Goal: Find specific page/section: Find specific page/section

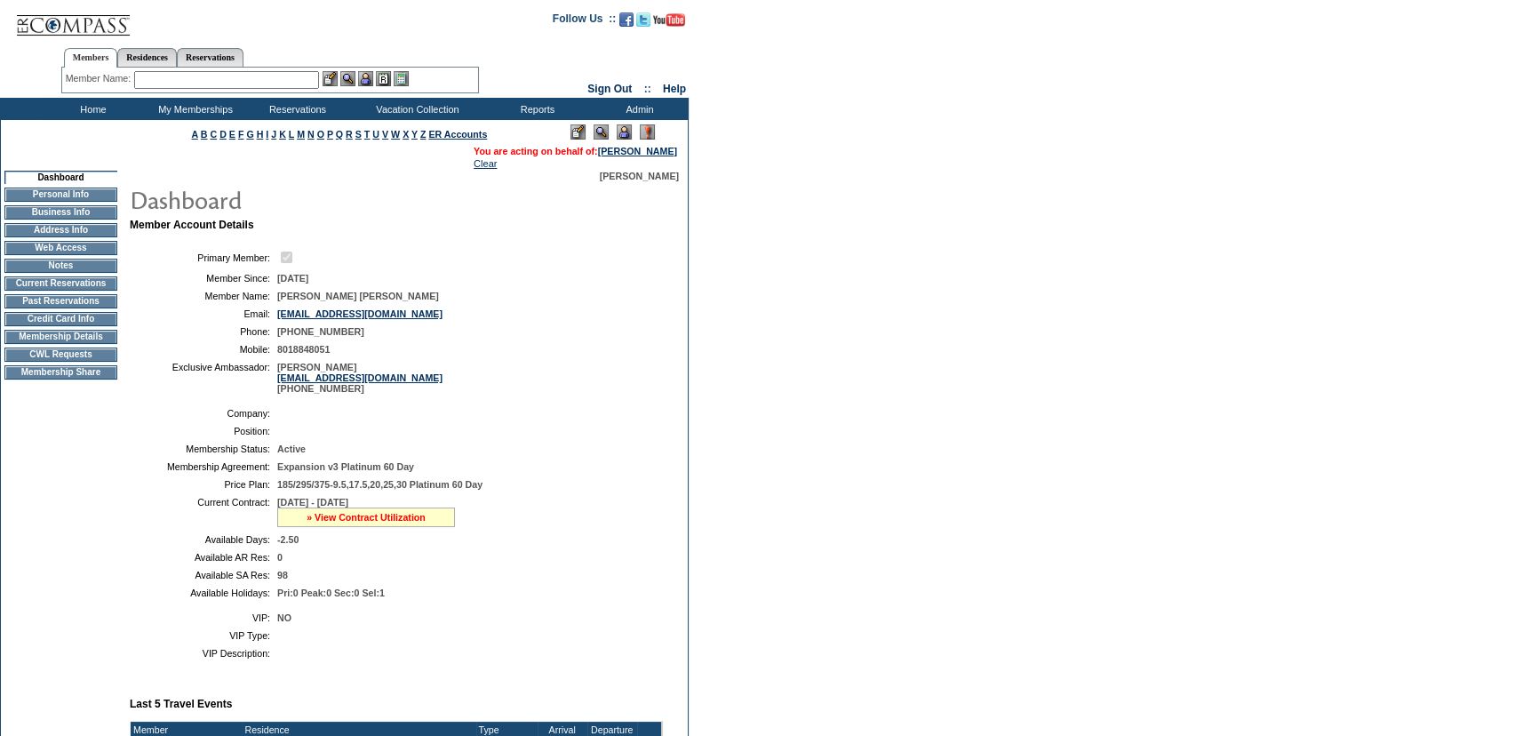
click at [351, 518] on link "» View Contract Utilization" at bounding box center [366, 517] width 119 height 11
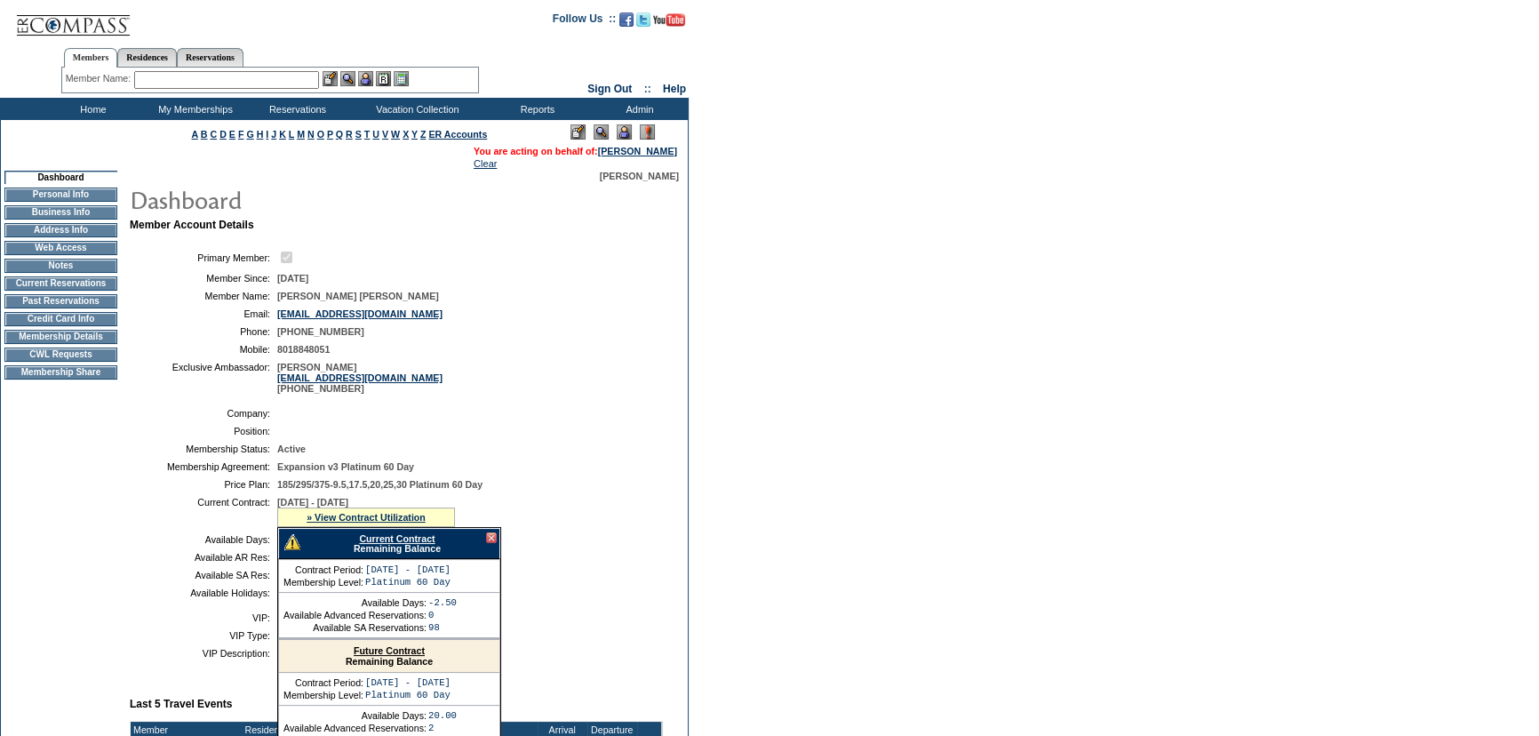
click at [381, 537] on link "Current Contract" at bounding box center [397, 538] width 76 height 11
click at [489, 538] on div at bounding box center [491, 537] width 11 height 11
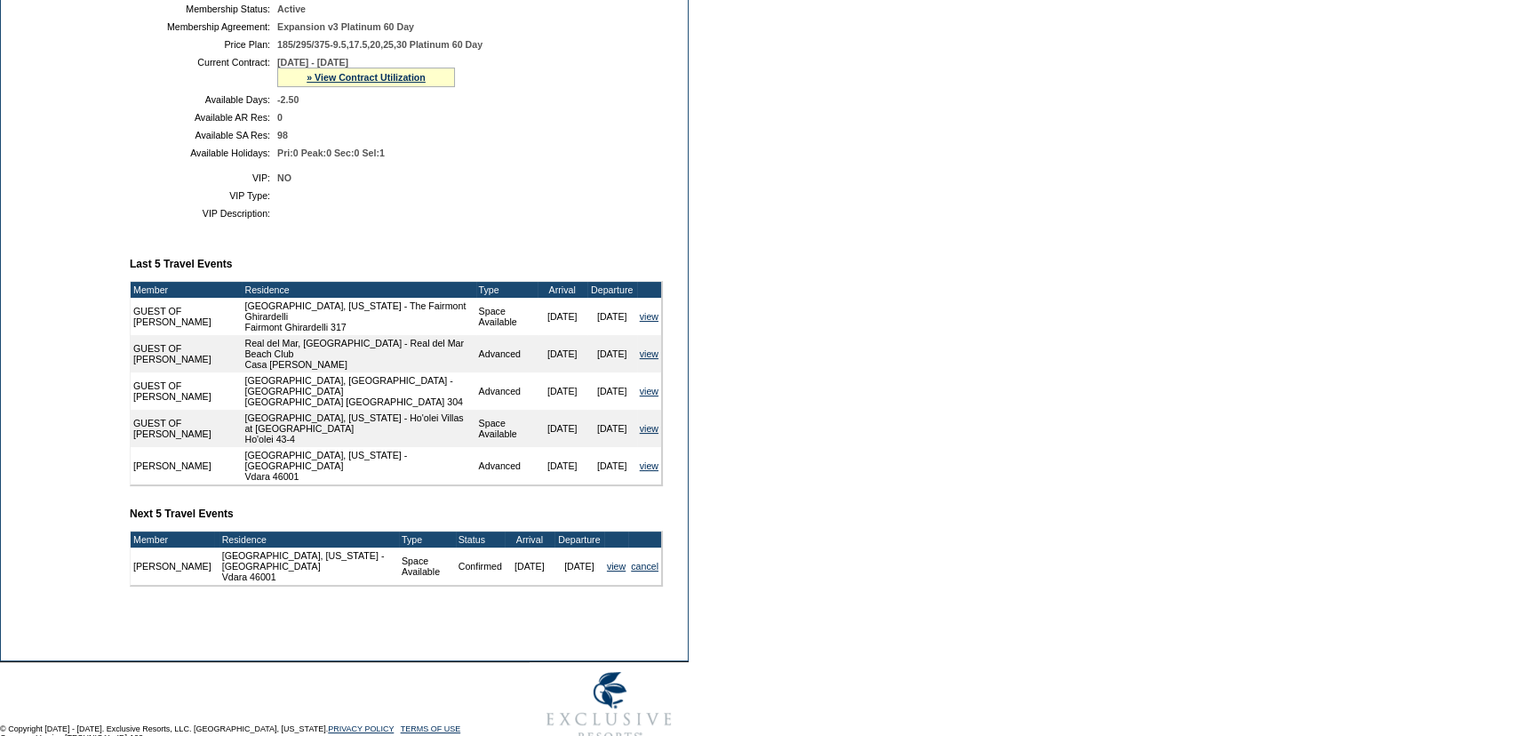
scroll to position [471, 0]
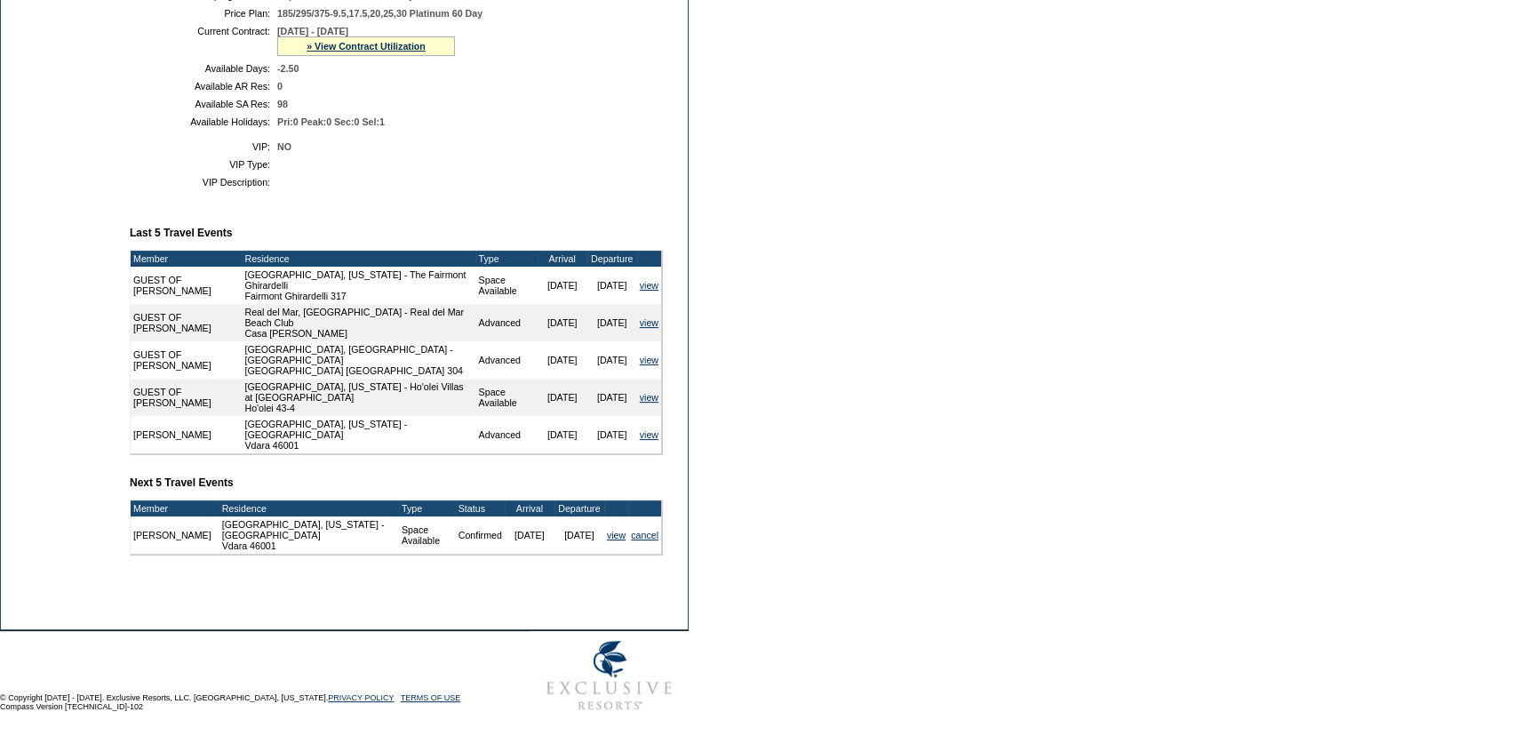
click at [336, 582] on td "[PERSON_NAME] Member Account Details Primary Member: Member Since: [DATE] Membe…" at bounding box center [403, 159] width 551 height 919
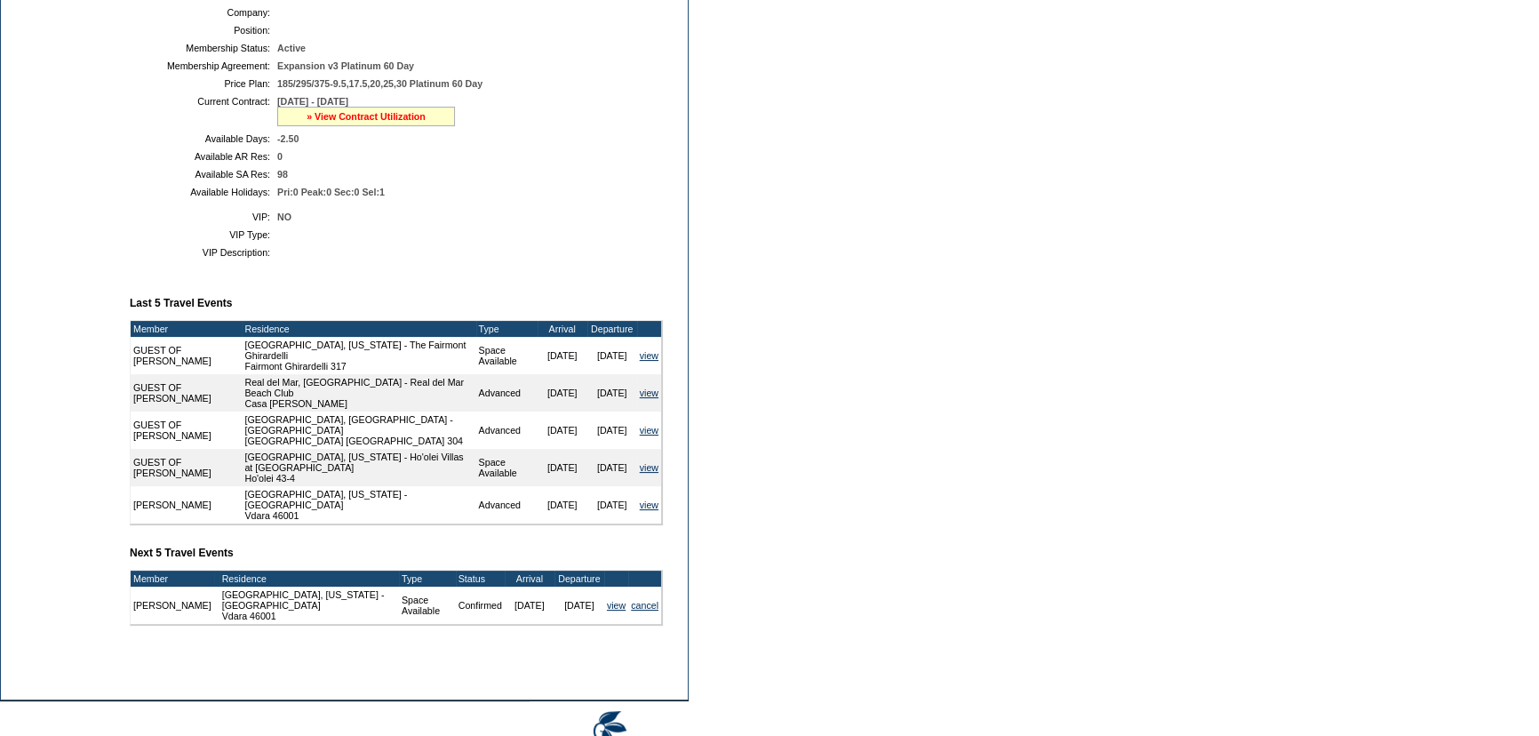
scroll to position [255, 0]
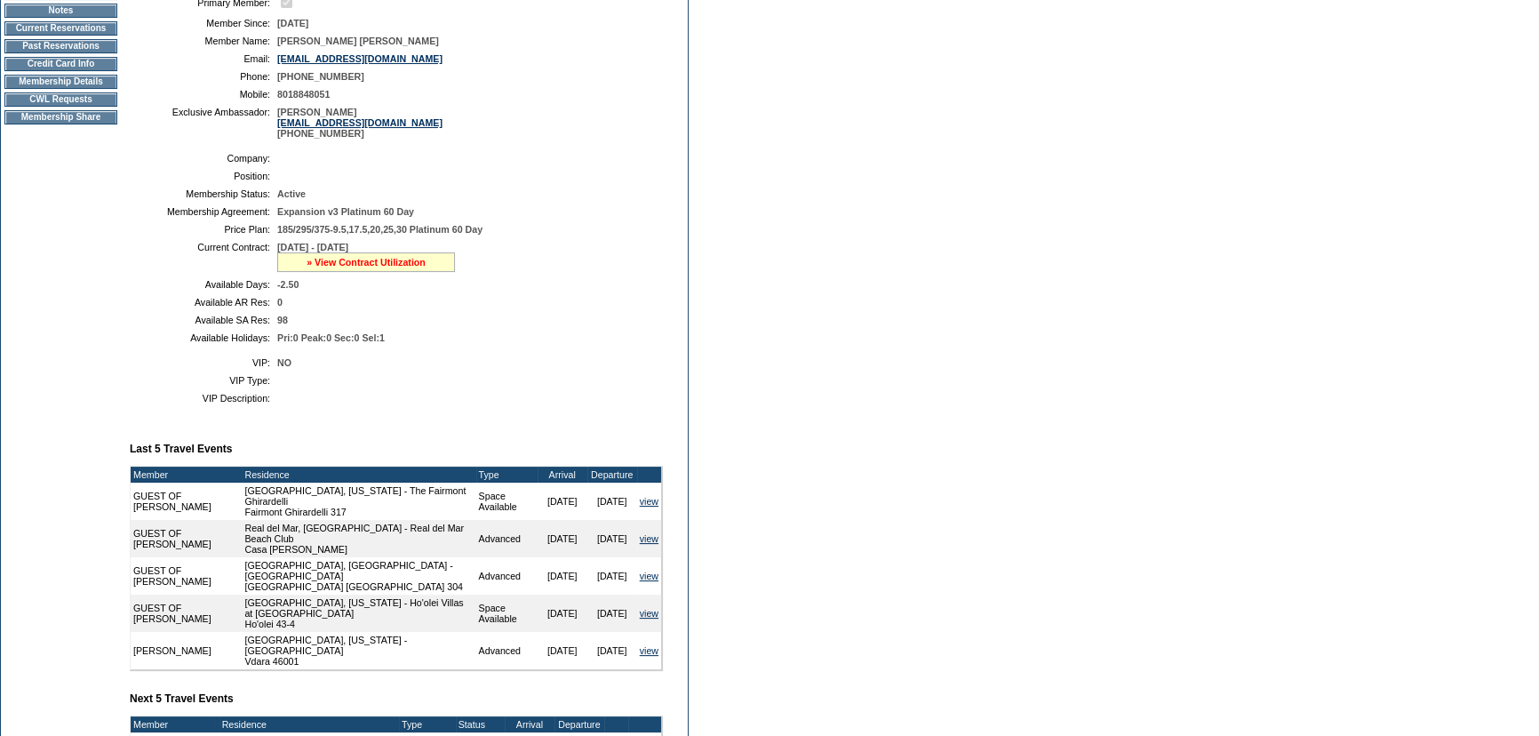
click at [370, 266] on link "» View Contract Utilization" at bounding box center [366, 262] width 119 height 11
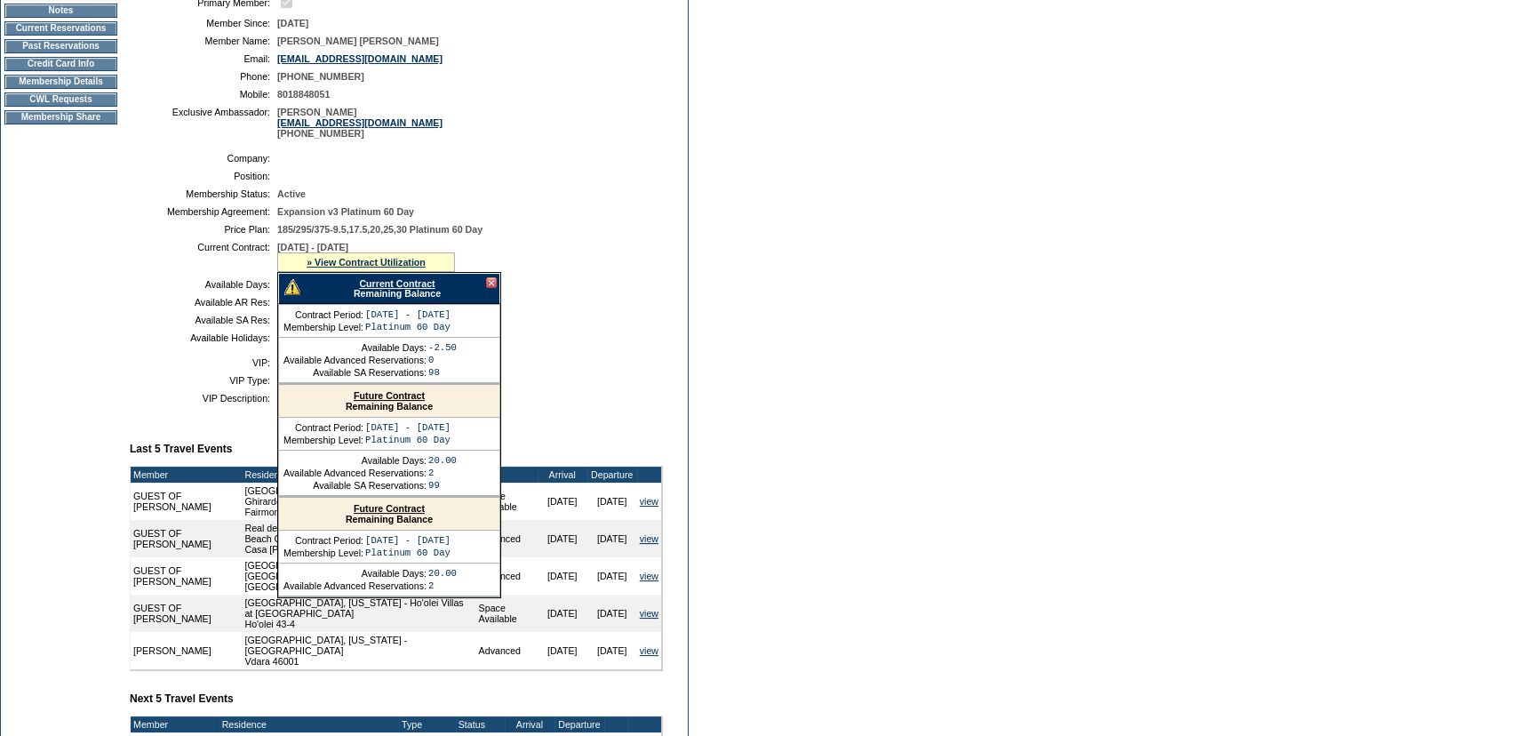
click at [384, 283] on link "Current Contract" at bounding box center [397, 283] width 76 height 11
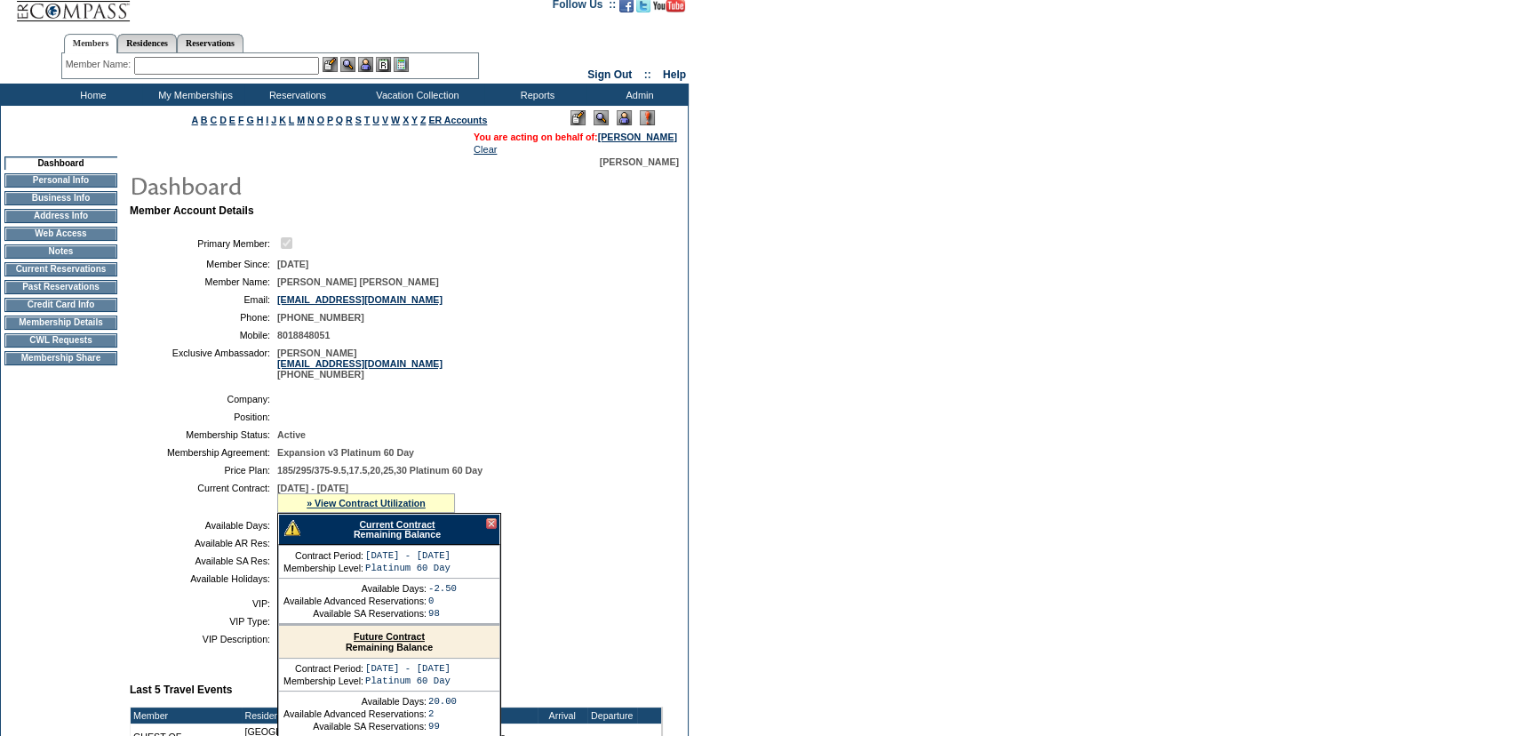
scroll to position [0, 0]
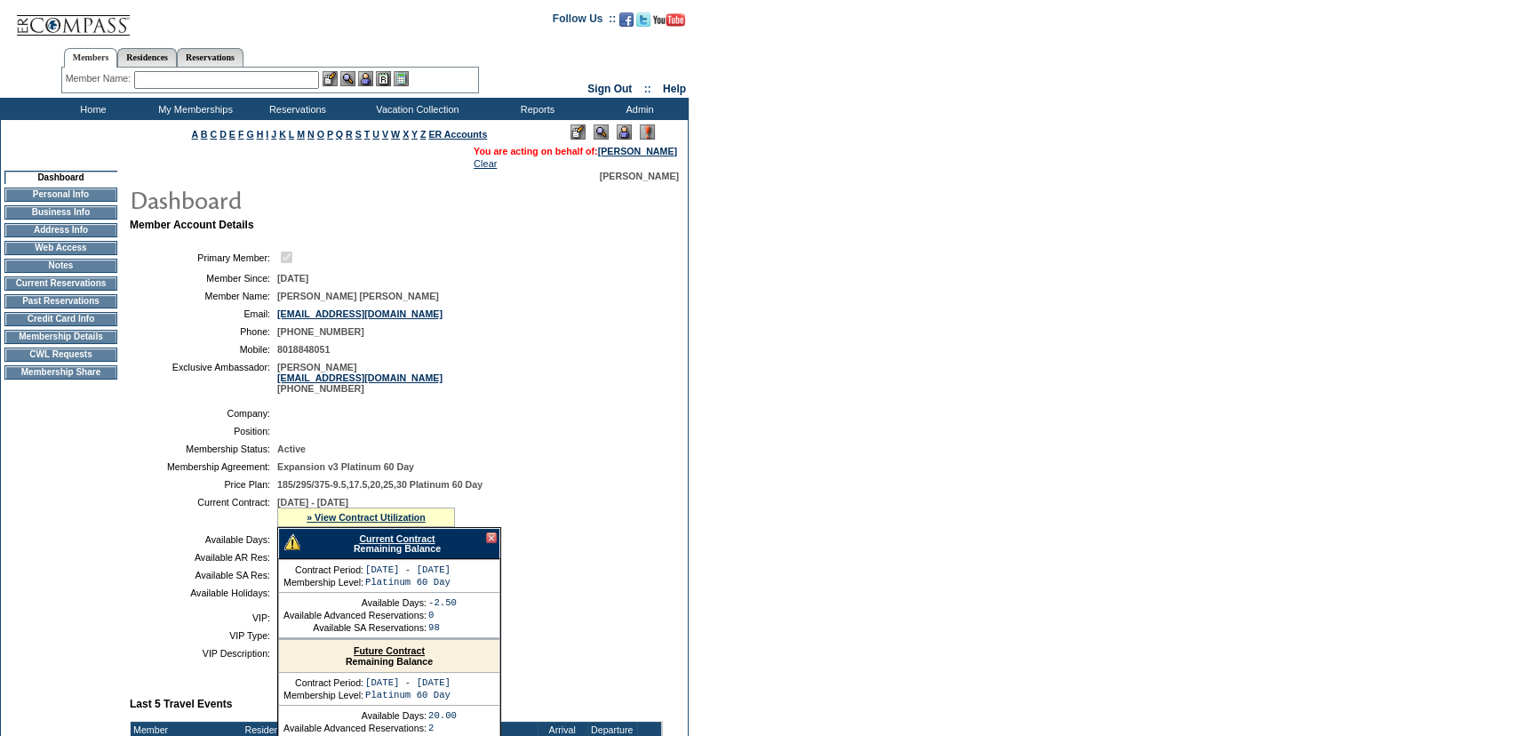
click at [155, 80] on input "text" at bounding box center [226, 80] width 185 height 18
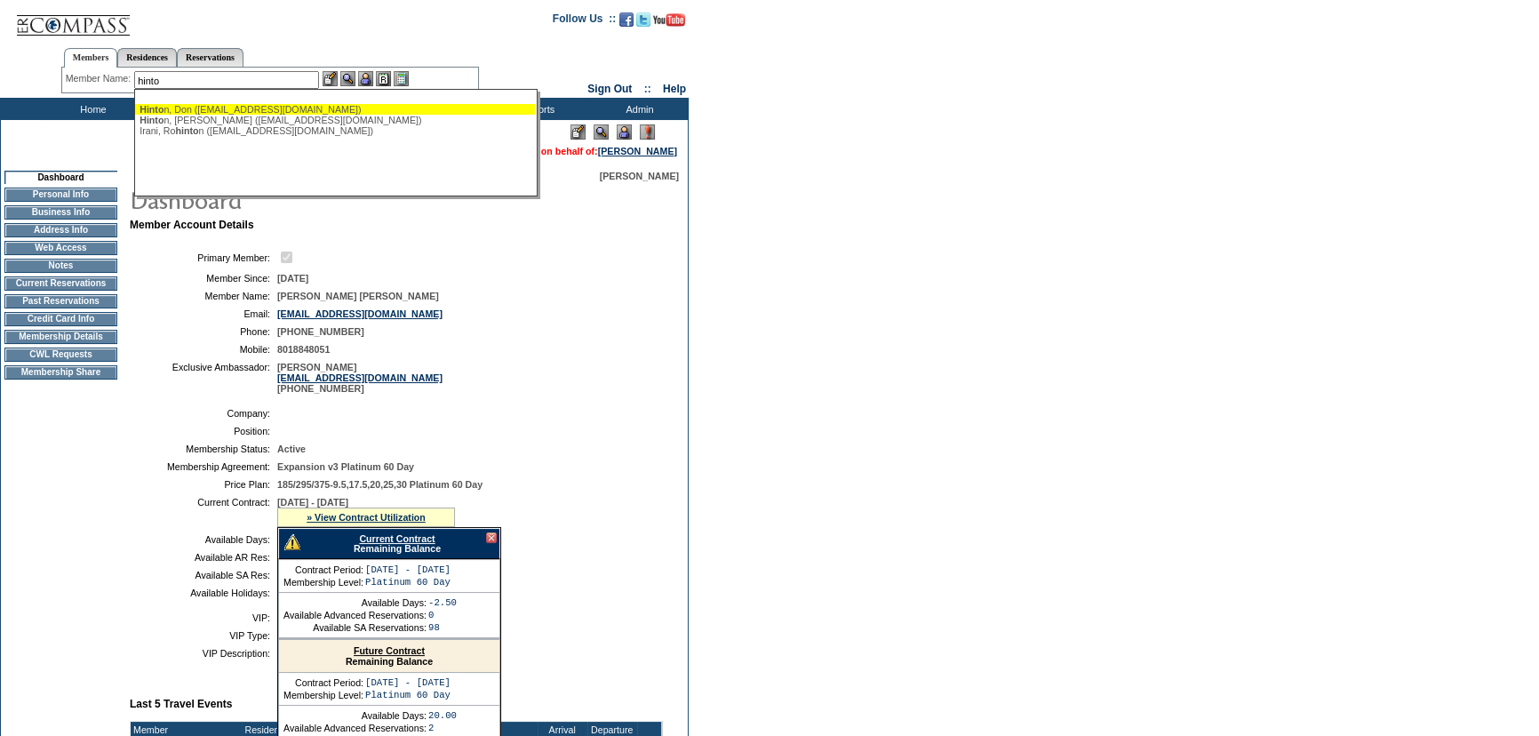
click at [219, 108] on div "Hinto n, Don ([EMAIL_ADDRESS][DOMAIN_NAME])" at bounding box center [334, 109] width 391 height 11
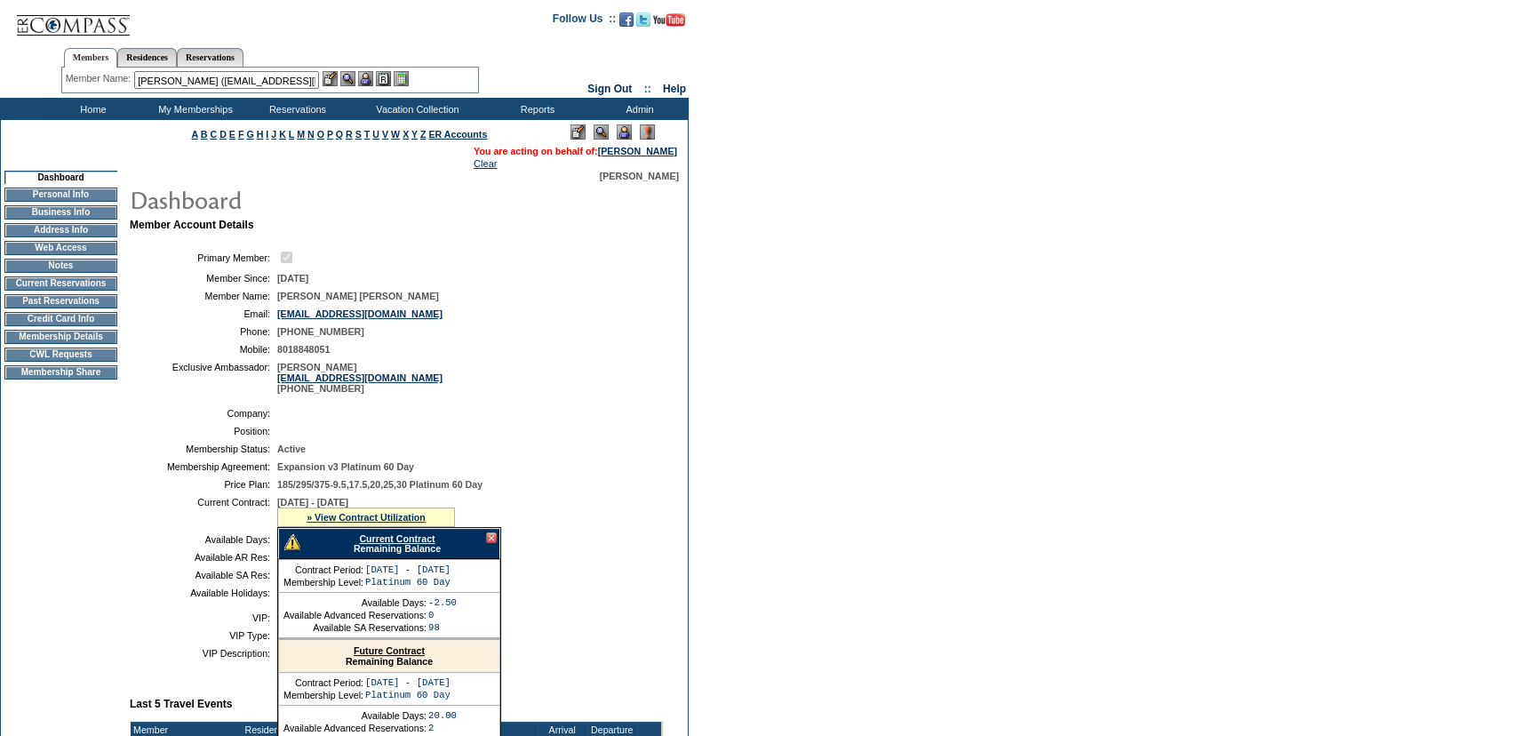
drag, startPoint x: 178, startPoint y: 80, endPoint x: 513, endPoint y: 59, distance: 335.6
click at [505, 62] on center "Members Residences Reservations Member Name: [PERSON_NAME] ([EMAIL_ADDRESS][DOM…" at bounding box center [270, 67] width 534 height 56
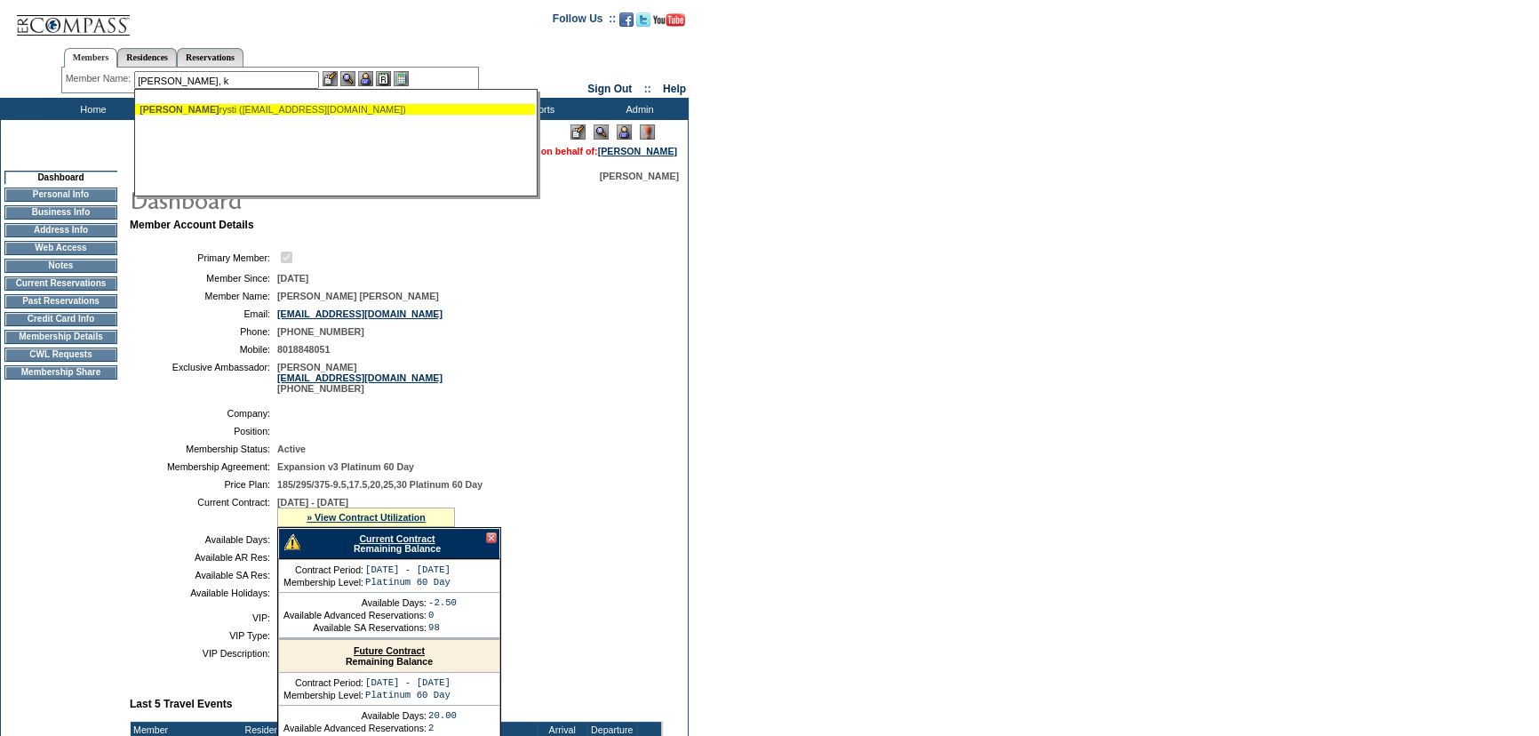
click at [351, 108] on div "[PERSON_NAME], [PERSON_NAME] ([EMAIL_ADDRESS][DOMAIN_NAME])" at bounding box center [334, 109] width 391 height 11
type input "[PERSON_NAME] ([EMAIL_ADDRESS][DOMAIN_NAME])"
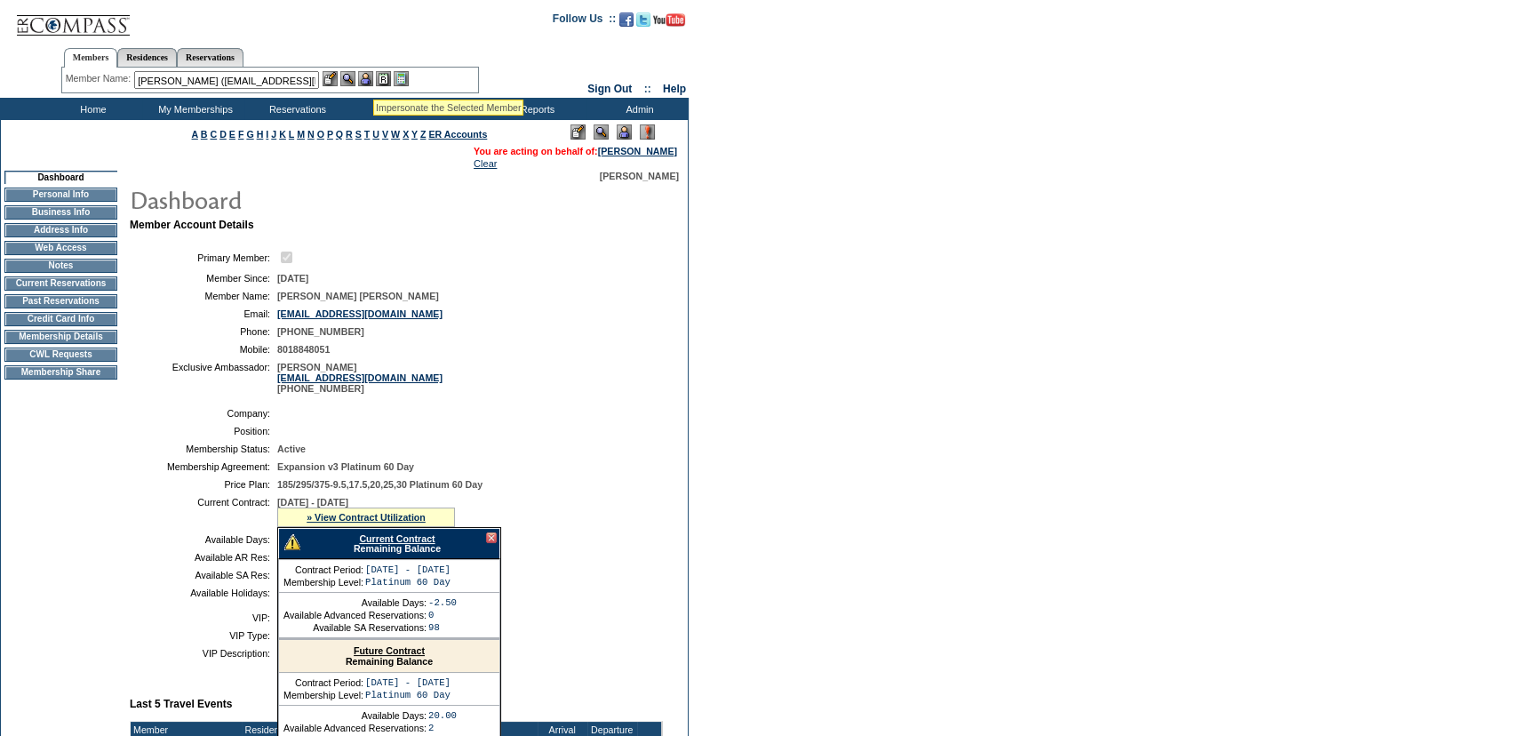
click at [373, 77] on img at bounding box center [365, 78] width 15 height 15
click at [355, 75] on img at bounding box center [347, 78] width 15 height 15
